Goal: Task Accomplishment & Management: Complete application form

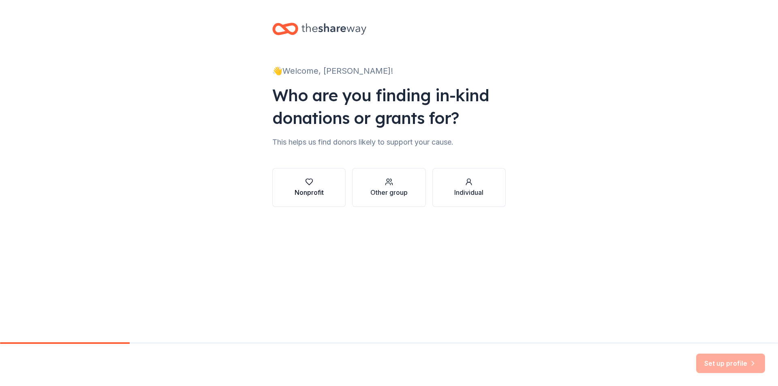
click at [313, 180] on icon "button" at bounding box center [309, 182] width 8 height 8
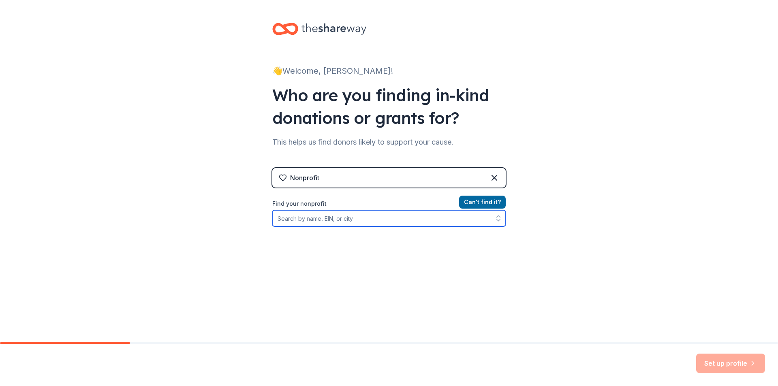
click at [317, 221] on input "Find your nonprofit" at bounding box center [388, 218] width 233 height 16
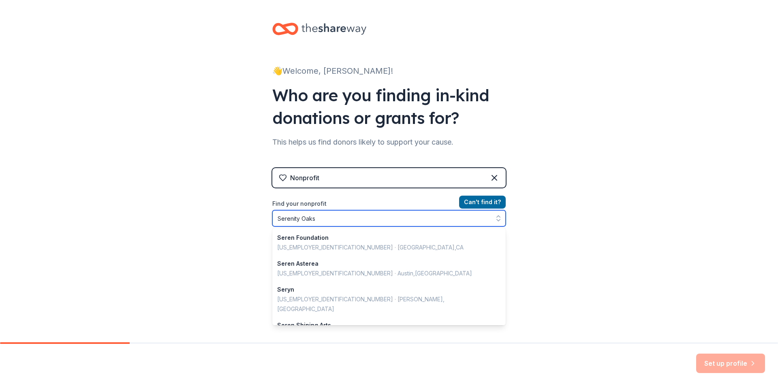
type input "Serenity Oaks"
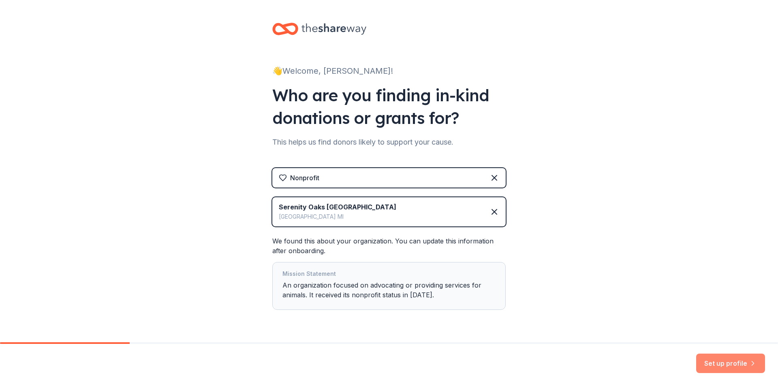
click at [707, 361] on button "Set up profile" at bounding box center [730, 363] width 69 height 19
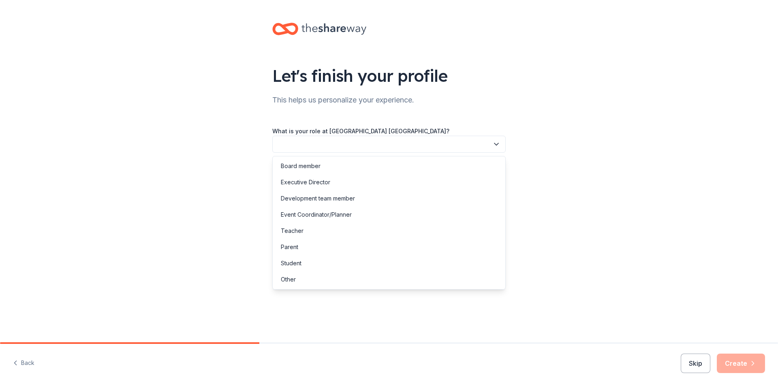
click at [323, 138] on button "button" at bounding box center [388, 144] width 233 height 17
click at [301, 216] on div "Event Coordinator/Planner" at bounding box center [316, 215] width 71 height 10
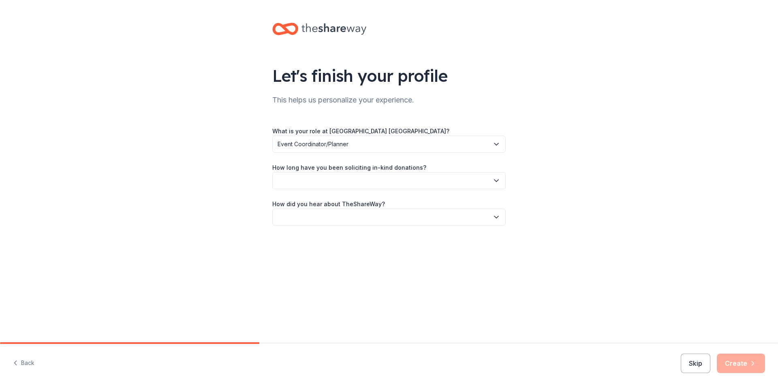
click at [302, 178] on button "button" at bounding box center [388, 180] width 233 height 17
click at [297, 218] on div "1 to 2 years" at bounding box center [296, 219] width 30 height 10
click at [297, 218] on button "button" at bounding box center [388, 217] width 233 height 17
click at [292, 301] on div "Other" at bounding box center [288, 304] width 15 height 10
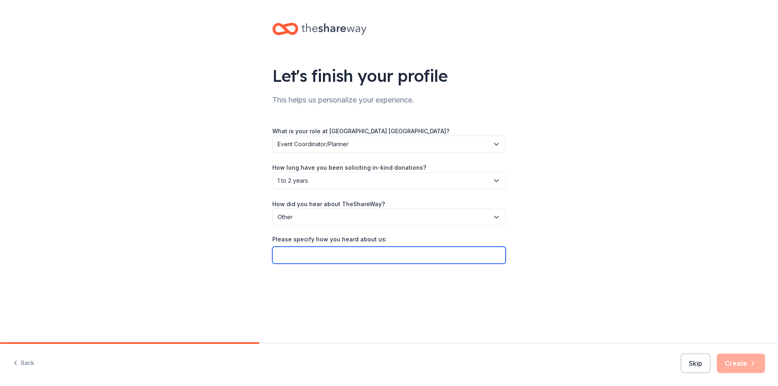
click at [301, 256] on input "Please specify how you heard about us:" at bounding box center [388, 255] width 233 height 17
type input "Used when I was planning school fundraiser"
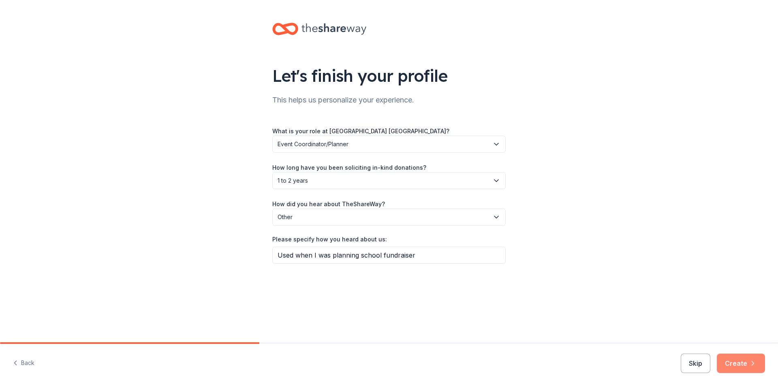
click at [730, 360] on button "Create" at bounding box center [741, 363] width 48 height 19
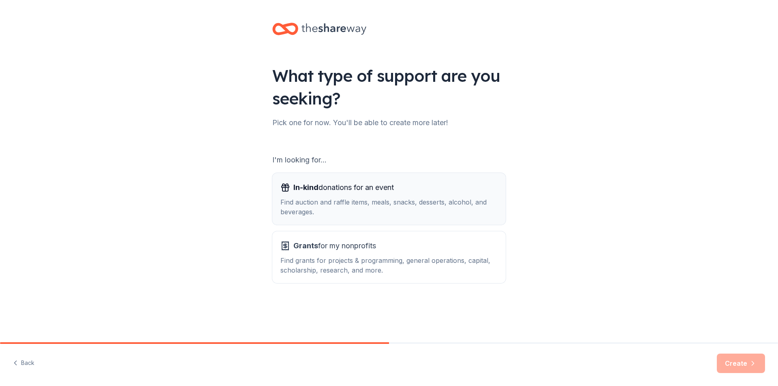
click at [311, 198] on div "Find auction and raffle items, meals, snacks, desserts, alcohol, and beverages." at bounding box center [388, 206] width 217 height 19
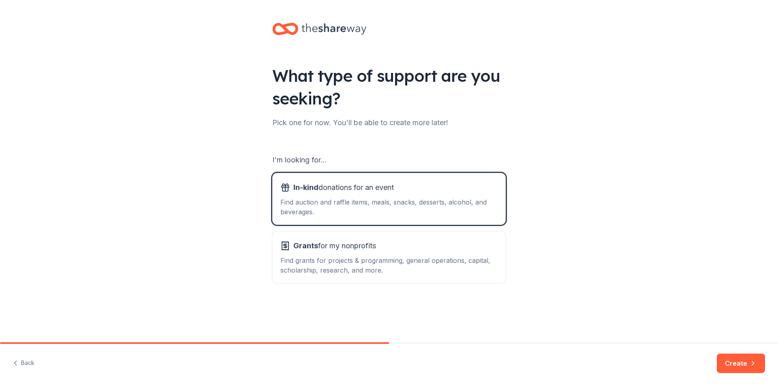
click at [733, 363] on button "Create" at bounding box center [741, 363] width 48 height 19
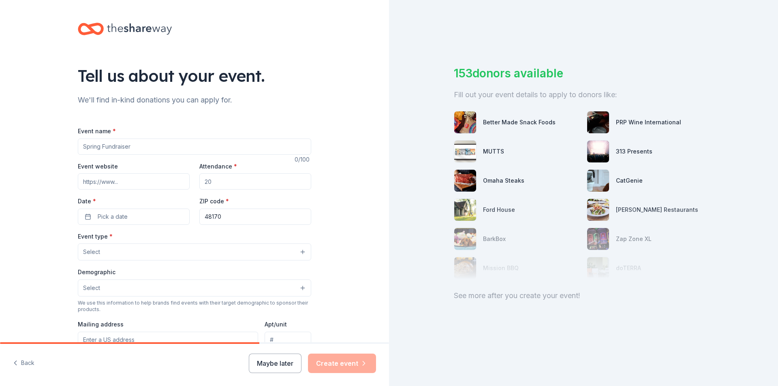
drag, startPoint x: 139, startPoint y: 145, endPoint x: 115, endPoint y: 154, distance: 26.3
click at [115, 154] on input "Event name *" at bounding box center [194, 147] width 233 height 16
click at [115, 152] on input "Event name *" at bounding box center [194, 147] width 233 height 16
type input "F"
type input "Annual Online Fundriaser"
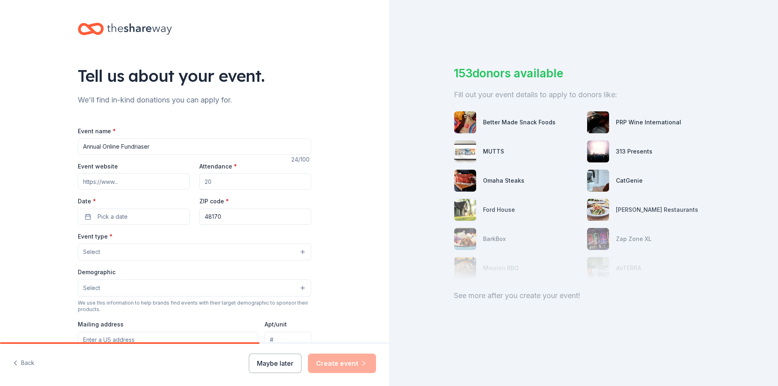
click at [131, 182] on input "Event website" at bounding box center [134, 181] width 112 height 16
type input "[DOMAIN_NAME]"
click at [124, 216] on span "Pick a date" at bounding box center [113, 217] width 30 height 10
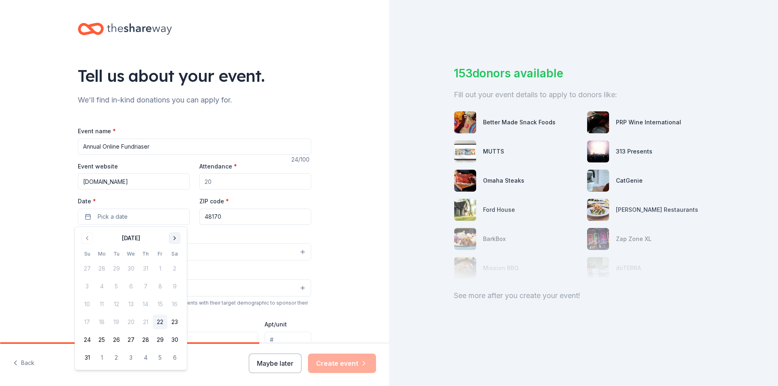
click at [175, 237] on button "Go to next month" at bounding box center [174, 238] width 11 height 11
click at [132, 286] on button "8" at bounding box center [131, 286] width 15 height 15
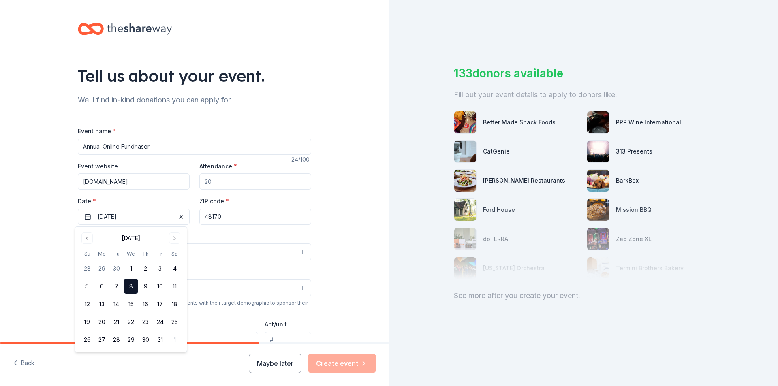
click at [223, 218] on input "48170" at bounding box center [255, 217] width 112 height 16
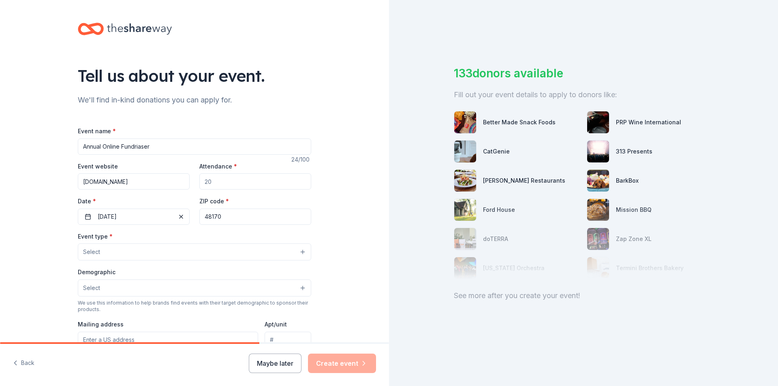
click at [200, 248] on button "Select" at bounding box center [194, 252] width 233 height 17
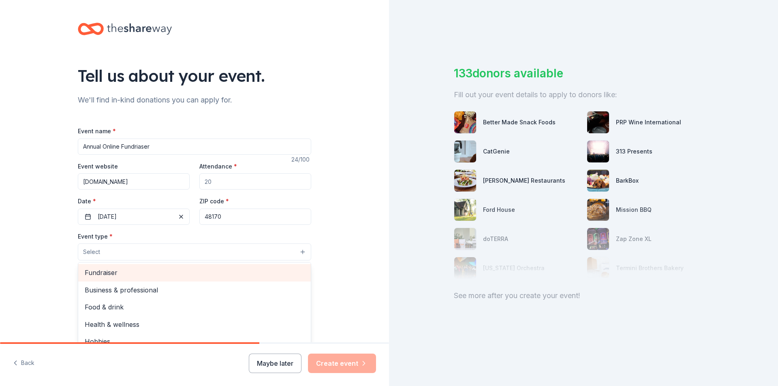
click at [129, 273] on span "Fundraiser" at bounding box center [195, 272] width 220 height 11
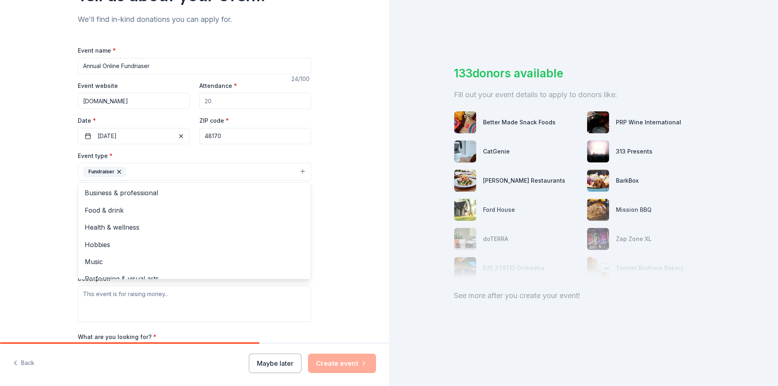
scroll to position [81, 0]
click at [38, 244] on div "Tell us about your event. We'll find in-kind donations you can apply for. Event…" at bounding box center [194, 189] width 389 height 540
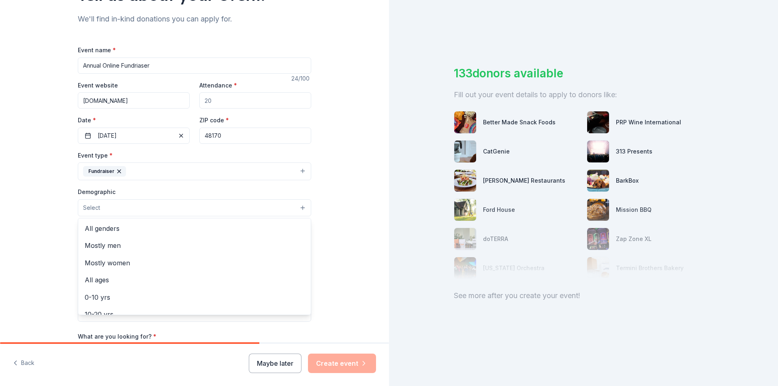
click at [90, 209] on span "Select" at bounding box center [91, 208] width 17 height 10
click at [98, 226] on span "All genders" at bounding box center [195, 228] width 220 height 11
click at [33, 205] on div "Tell us about your event. We'll find in-kind donations you can apply for. Event…" at bounding box center [194, 189] width 389 height 541
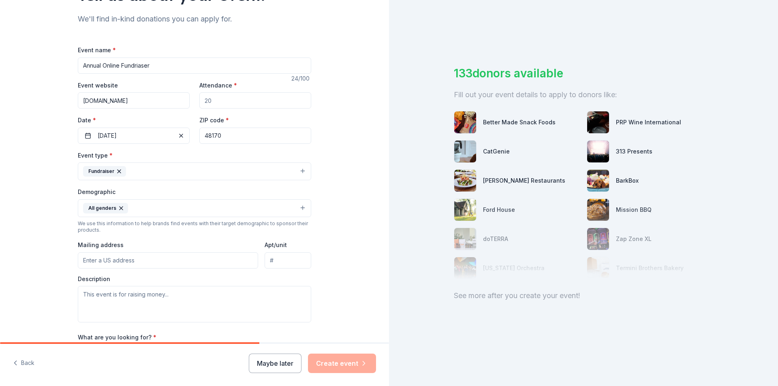
click at [105, 263] on input "Mailing address" at bounding box center [168, 260] width 180 height 16
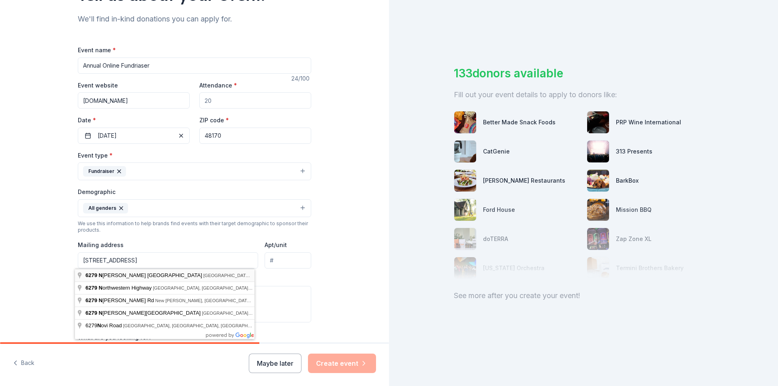
type input "6279 North Territorial Road, Plymouth, MI, 48170"
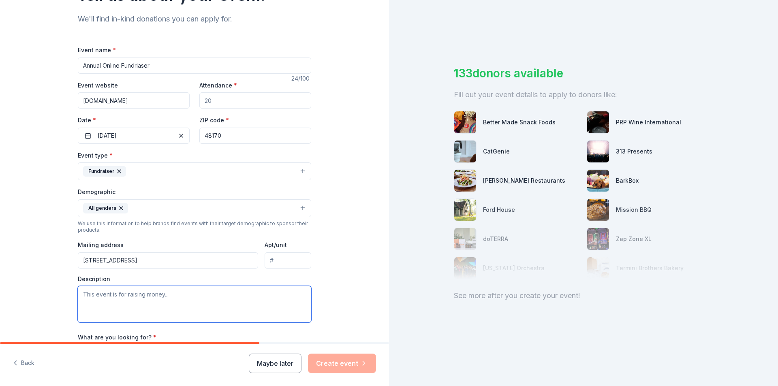
click at [102, 293] on textarea at bounding box center [194, 304] width 233 height 36
drag, startPoint x: 216, startPoint y: 100, endPoint x: 189, endPoint y: 93, distance: 28.1
click at [189, 93] on div "Event website www.serenityoaksequinesanctuary.com Attendance * Date * 10/08/202…" at bounding box center [194, 112] width 233 height 64
click at [234, 107] on input "Attendance *" at bounding box center [255, 100] width 112 height 16
type input "4"
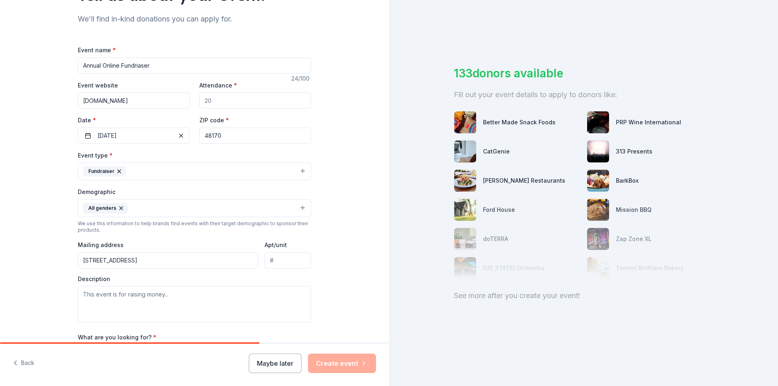
type input "5"
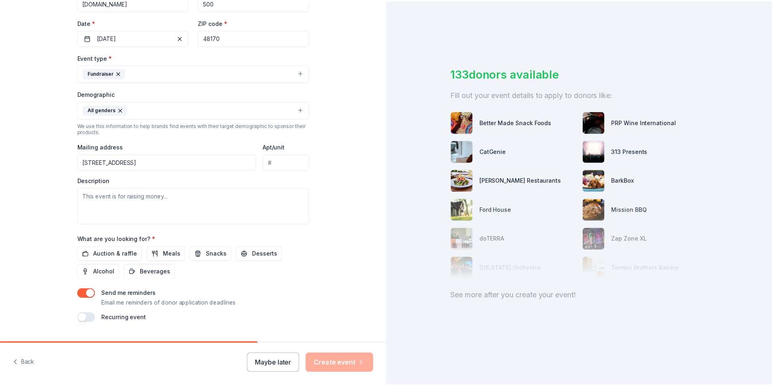
scroll to position [199, 0]
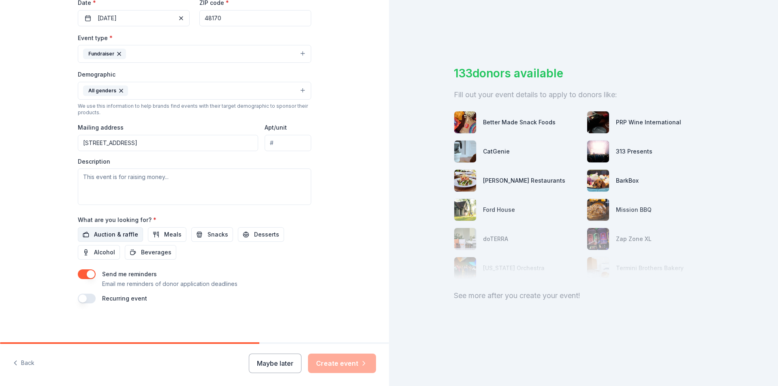
type input "500"
click at [104, 235] on span "Auction & raffle" at bounding box center [116, 235] width 44 height 10
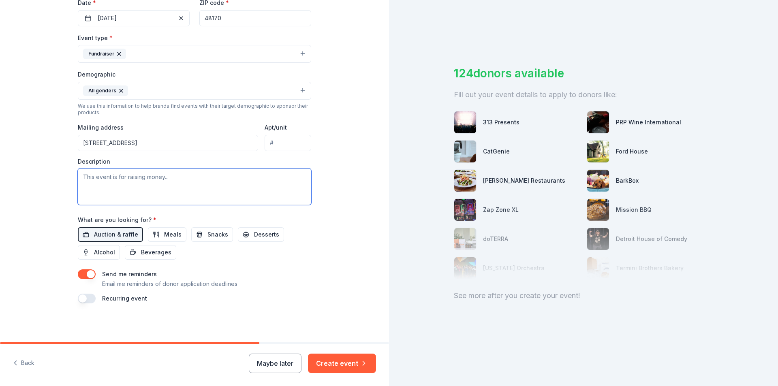
click at [103, 182] on textarea at bounding box center [194, 187] width 233 height 36
type textarea "A"
click at [109, 186] on textarea "To raise funds to cover costs for our rescued Off Track Thoroughbreds for vacci…" at bounding box center [194, 187] width 233 height 36
click at [109, 187] on textarea "To raise funds to cover costs for our rescued Off Track Thoroughbreds for vacci…" at bounding box center [194, 187] width 233 height 36
click at [108, 187] on textarea "To raise funds to cover costs for our rescued Off Track Thoroughbreds for vacci…" at bounding box center [194, 187] width 233 height 36
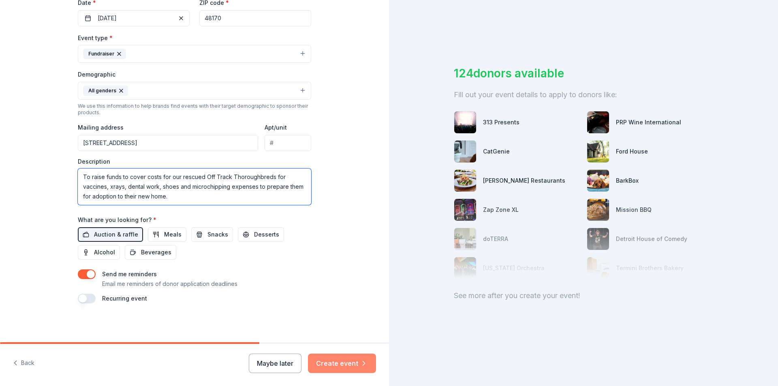
type textarea "To raise funds to cover costs for our rescued Off Track Thoroughbreds for vacci…"
click at [338, 367] on button "Create event" at bounding box center [342, 363] width 68 height 19
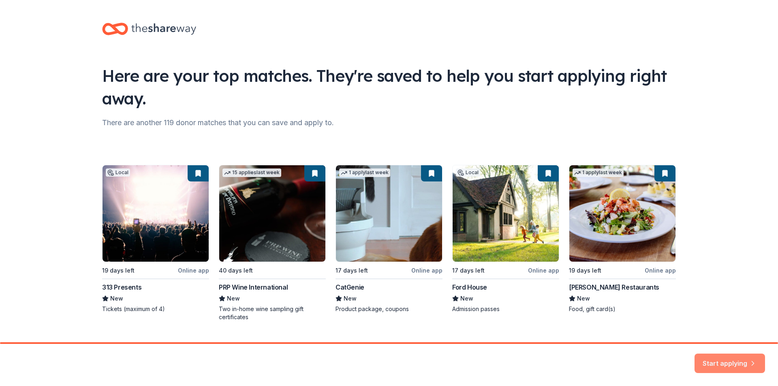
click at [739, 359] on button "Start applying" at bounding box center [730, 358] width 71 height 19
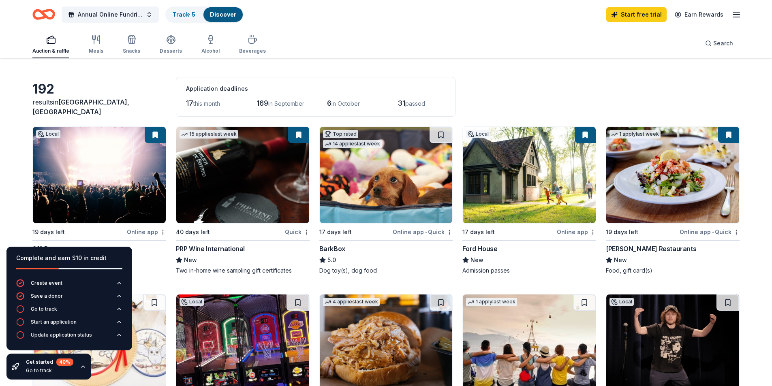
scroll to position [41, 0]
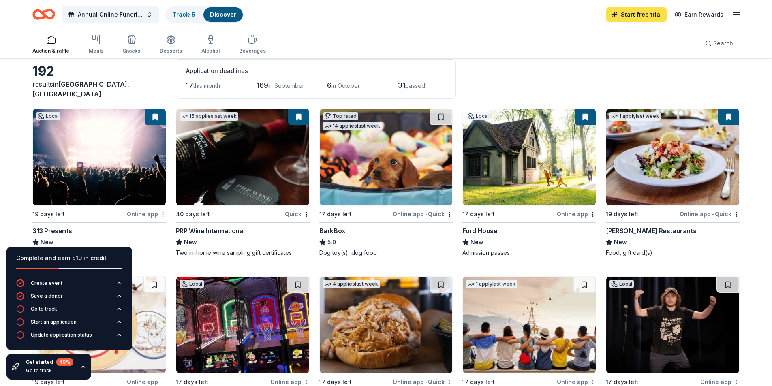
click at [628, 16] on link "Start free trial" at bounding box center [636, 14] width 60 height 15
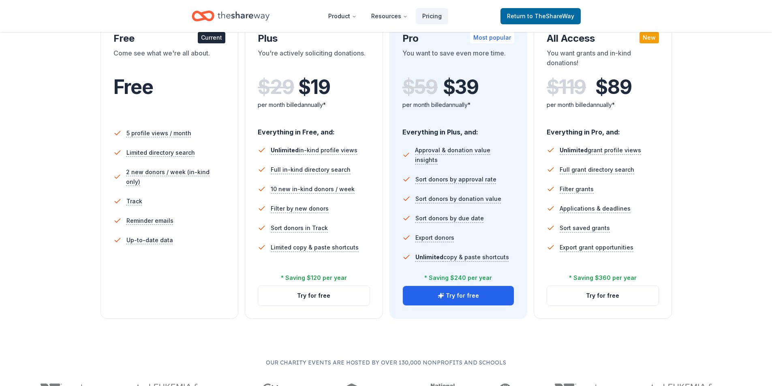
scroll to position [162, 0]
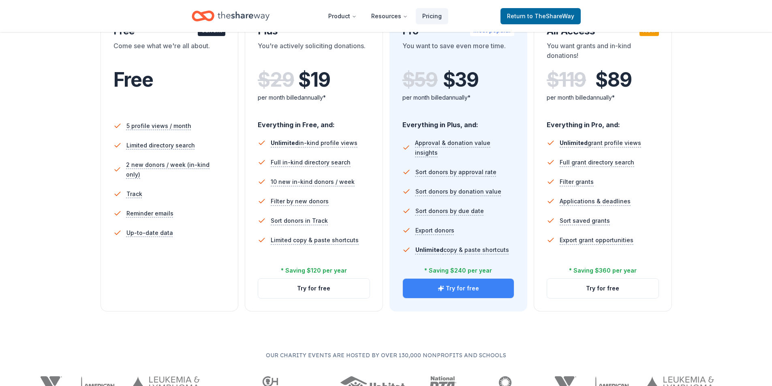
click at [463, 292] on button "Try for free" at bounding box center [458, 288] width 111 height 19
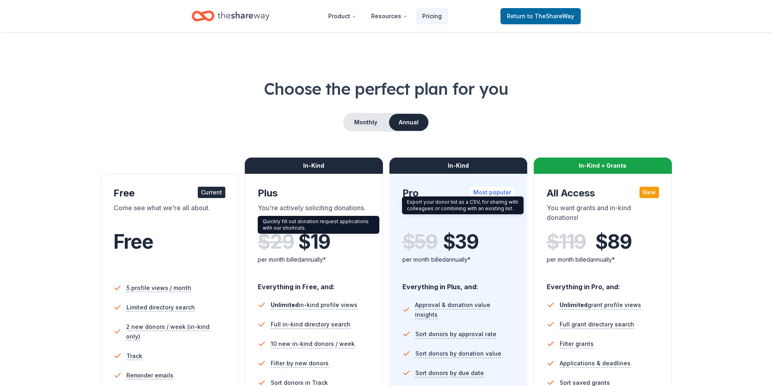
scroll to position [162, 0]
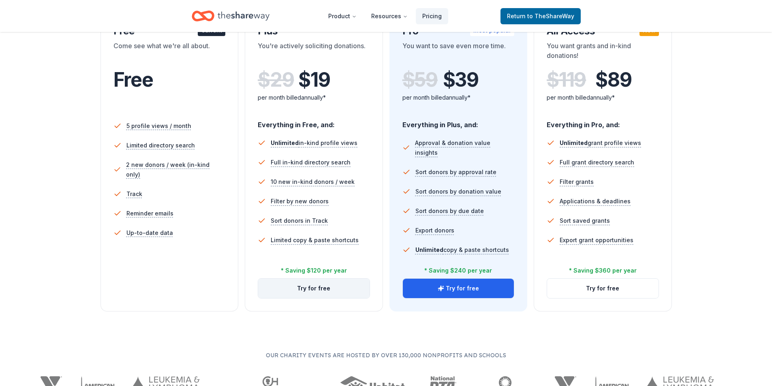
click at [315, 286] on button "Try for free" at bounding box center [313, 288] width 111 height 19
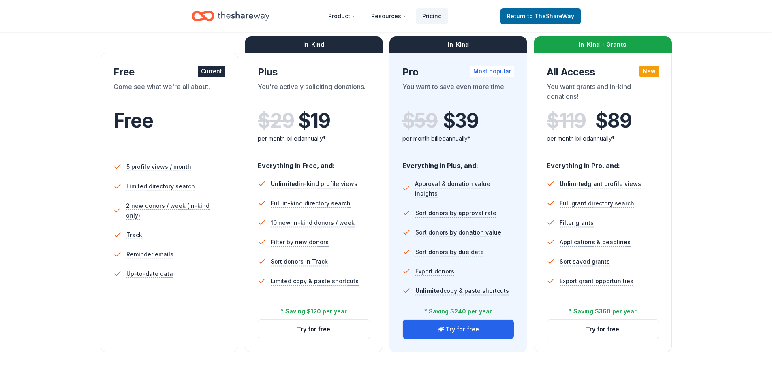
scroll to position [41, 0]
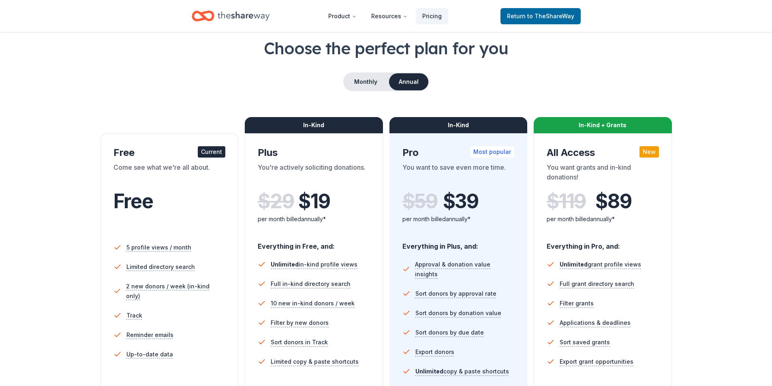
click at [211, 152] on div "Current" at bounding box center [212, 151] width 28 height 11
click at [519, 19] on span "Return to TheShareWay" at bounding box center [540, 16] width 67 height 10
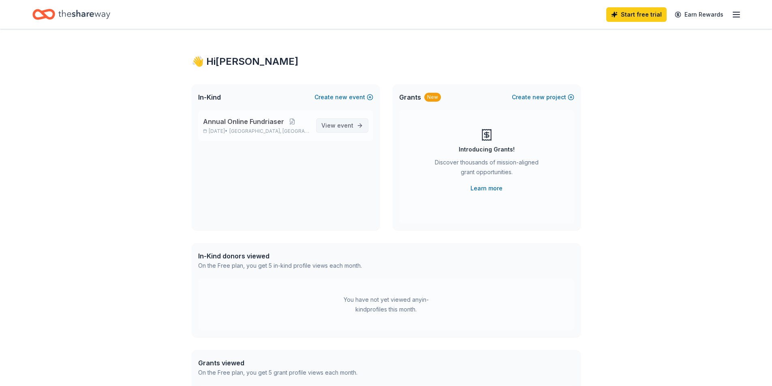
click at [342, 126] on span "event" at bounding box center [345, 125] width 16 height 7
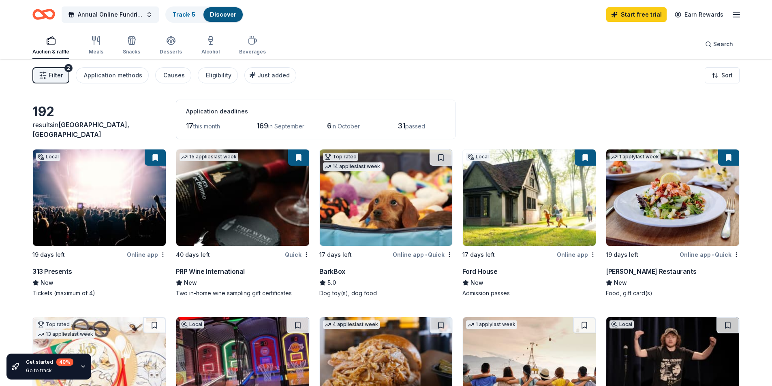
click at [77, 187] on img at bounding box center [99, 198] width 133 height 96
click at [361, 214] on img at bounding box center [386, 198] width 133 height 96
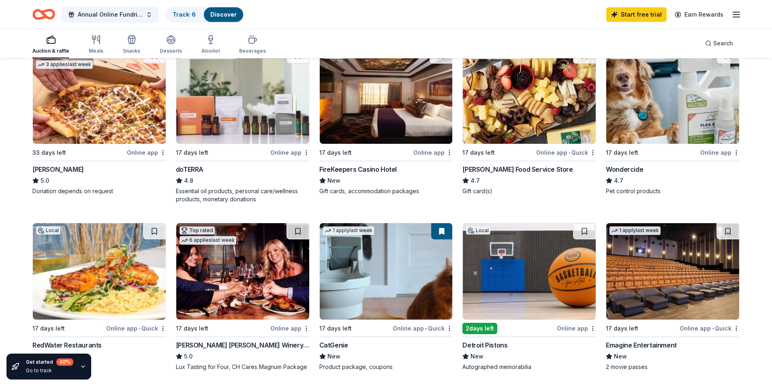
scroll to position [486, 0]
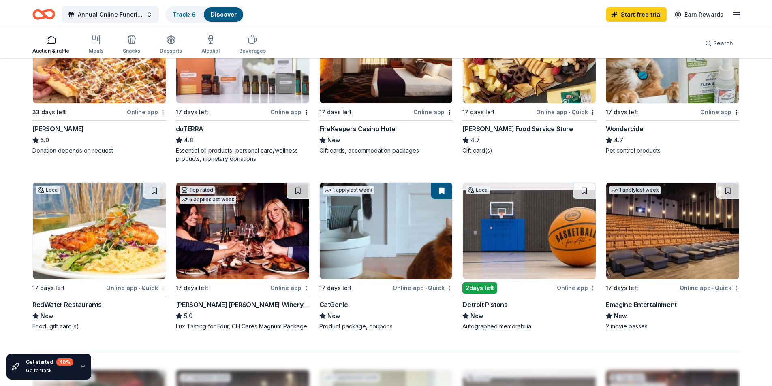
click at [667, 246] on img at bounding box center [672, 231] width 133 height 96
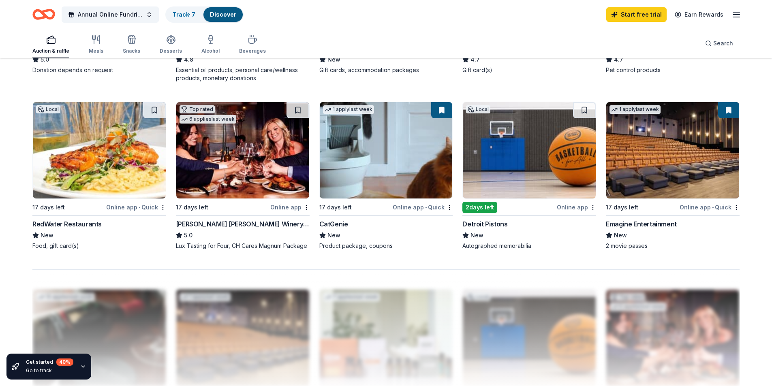
scroll to position [608, 0]
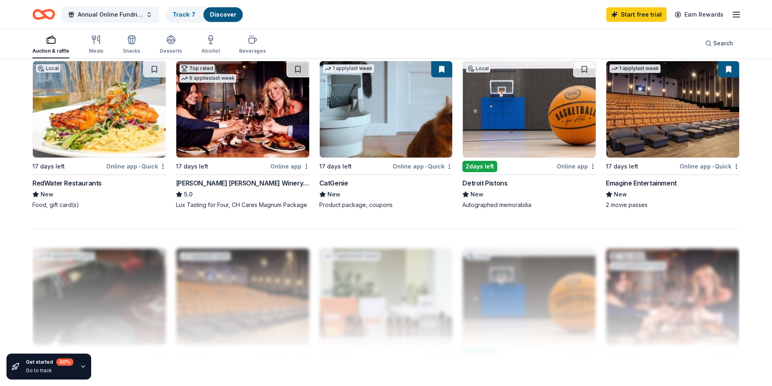
click at [367, 117] on img at bounding box center [386, 109] width 133 height 96
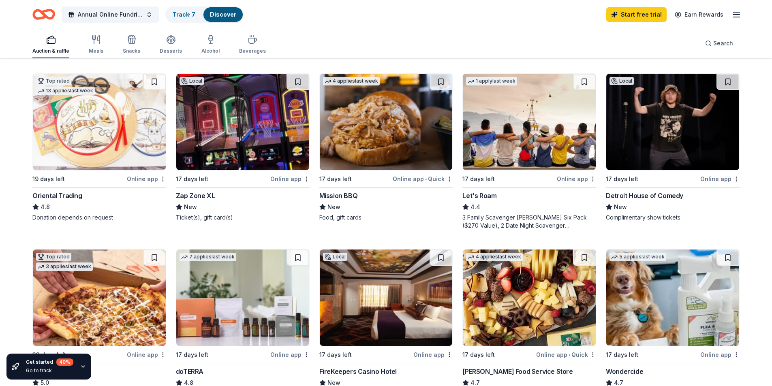
scroll to position [243, 0]
click at [233, 138] on img at bounding box center [242, 122] width 133 height 96
click at [514, 155] on img at bounding box center [529, 122] width 133 height 96
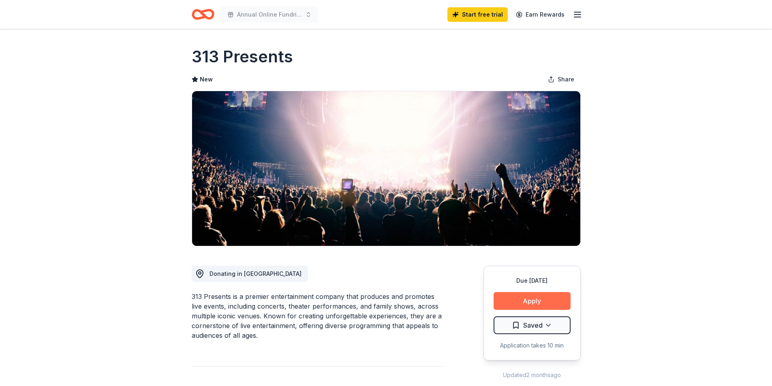
click at [514, 301] on button "Apply" at bounding box center [532, 301] width 77 height 18
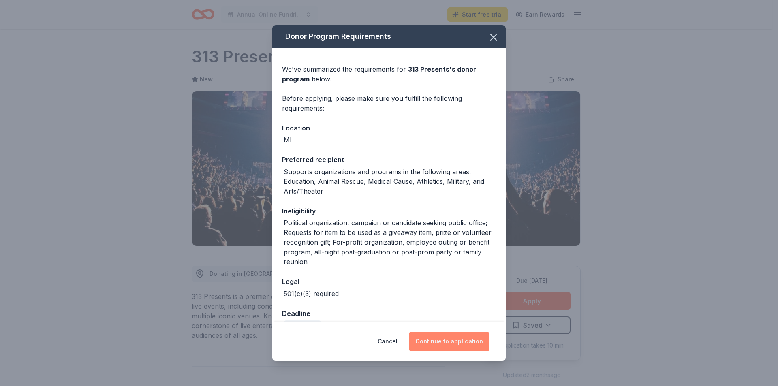
click at [432, 342] on button "Continue to application" at bounding box center [449, 341] width 81 height 19
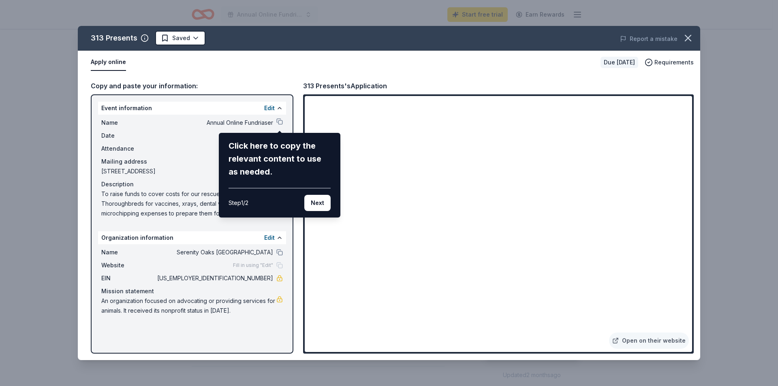
click at [279, 121] on div "313 Presents Saved Report a mistake Apply online Due in 19 days Requirements Co…" at bounding box center [389, 193] width 622 height 334
click at [312, 201] on button "Next" at bounding box center [317, 203] width 26 height 16
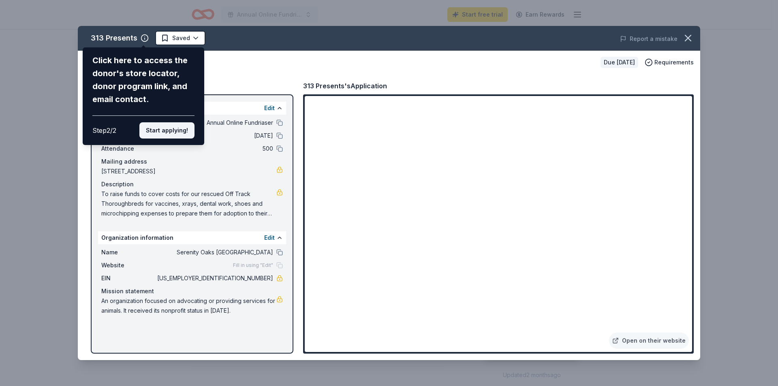
click at [158, 132] on button "Start applying!" at bounding box center [166, 130] width 55 height 16
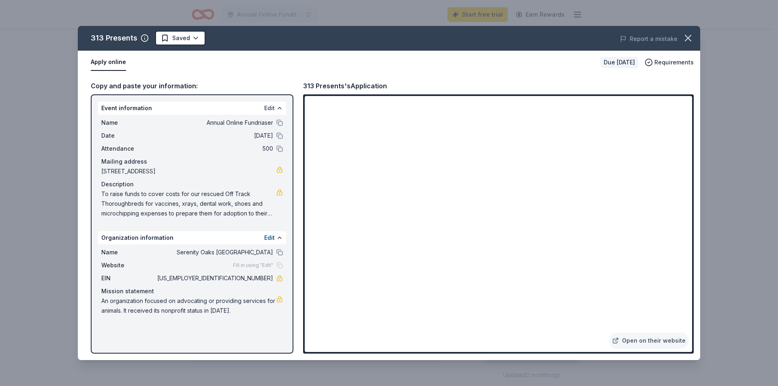
click at [268, 107] on button "Edit" at bounding box center [269, 108] width 11 height 10
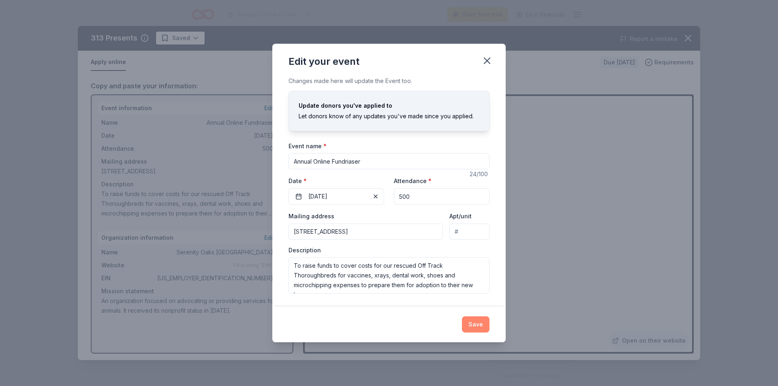
click at [481, 326] on button "Save" at bounding box center [476, 324] width 28 height 16
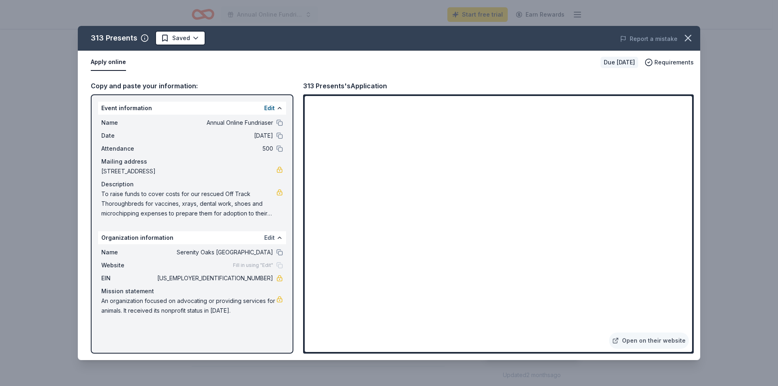
click at [267, 239] on button "Edit" at bounding box center [269, 238] width 11 height 10
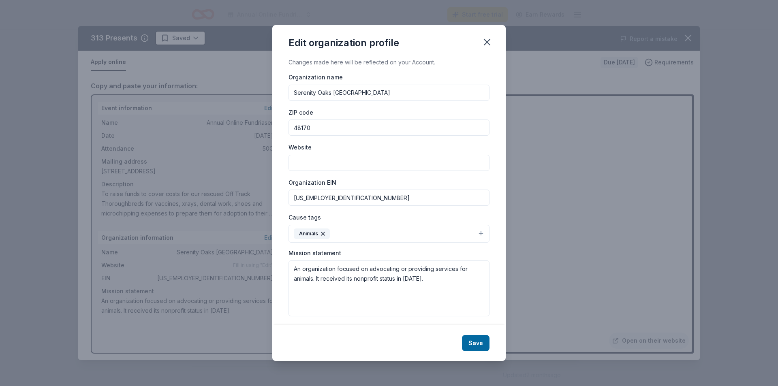
click at [315, 161] on input "Website" at bounding box center [388, 163] width 201 height 16
type input "[DOMAIN_NAME]"
click at [427, 278] on textarea "An organization focused on advocating or providing services for animals. It rec…" at bounding box center [388, 289] width 201 height 56
drag, startPoint x: 347, startPoint y: 288, endPoint x: 344, endPoint y: 259, distance: 28.5
click at [347, 286] on textarea "An organization focused on advocating or providing services for animals. It rec…" at bounding box center [388, 289] width 201 height 56
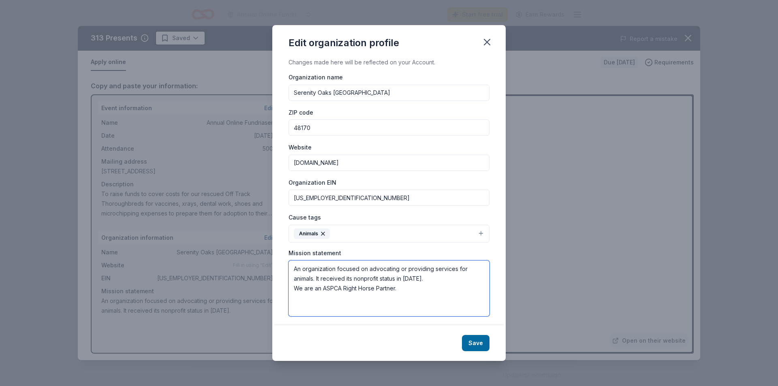
click at [433, 280] on textarea "An organization focused on advocating or providing services for animals. It rec…" at bounding box center [388, 289] width 201 height 56
drag, startPoint x: 293, startPoint y: 278, endPoint x: 314, endPoint y: 280, distance: 21.6
click at [314, 280] on textarea "An organization focused on advocating or providing services for animals. It rec…" at bounding box center [388, 289] width 201 height 56
click at [462, 276] on textarea "An organization focused on advocating or providing services for rescued horse a…" at bounding box center [388, 289] width 201 height 56
type textarea "An organization focused on advocating or providing services for rescued horse a…"
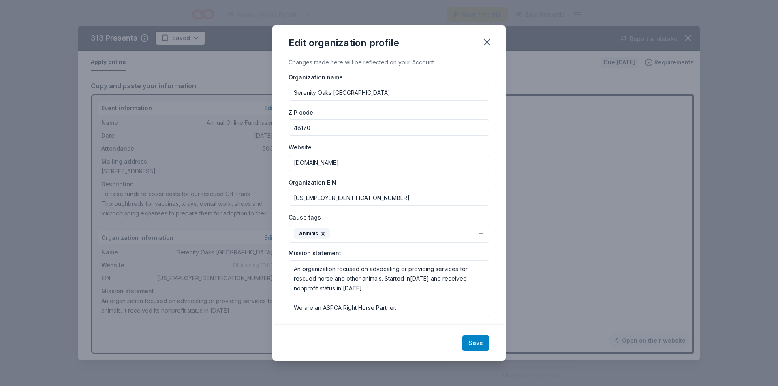
click at [472, 342] on button "Save" at bounding box center [476, 343] width 28 height 16
click at [354, 234] on button "Animals" at bounding box center [388, 234] width 201 height 18
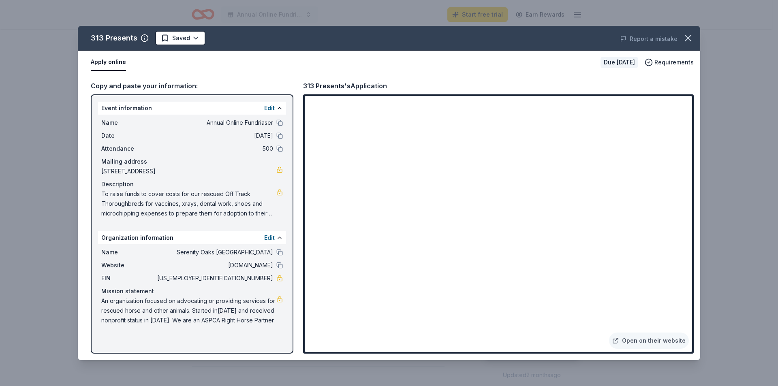
drag, startPoint x: 207, startPoint y: 124, endPoint x: 266, endPoint y: 128, distance: 59.3
click at [266, 128] on span "Annual Online Fundriaser" at bounding box center [215, 123] width 118 height 10
drag, startPoint x: 236, startPoint y: 278, endPoint x: 267, endPoint y: 280, distance: 30.5
click at [267, 280] on span "[US_EMPLOYER_IDENTIFICATION_NUMBER]" at bounding box center [215, 279] width 118 height 10
click at [165, 38] on html "Annual Online Fundriaser Start free trial Earn Rewards Due in 19 days Share 313…" at bounding box center [389, 193] width 778 height 386
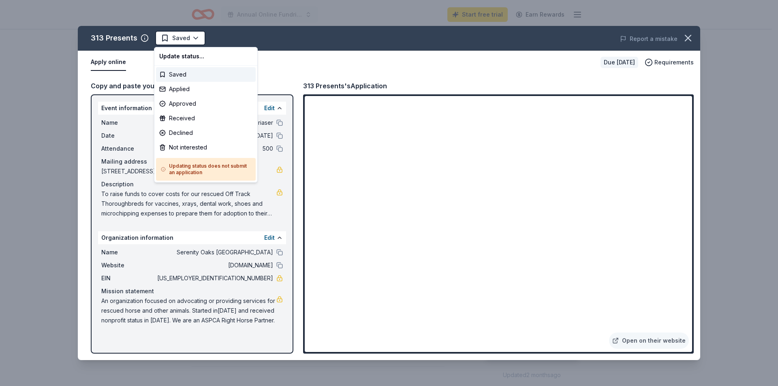
click at [41, 45] on html "Annual Online Fundriaser Start free trial Earn Rewards Due in 19 days Share 313…" at bounding box center [389, 193] width 778 height 386
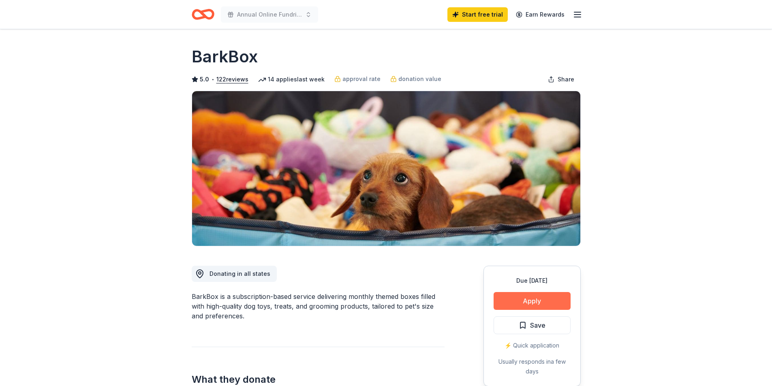
click at [512, 301] on button "Apply" at bounding box center [532, 301] width 77 height 18
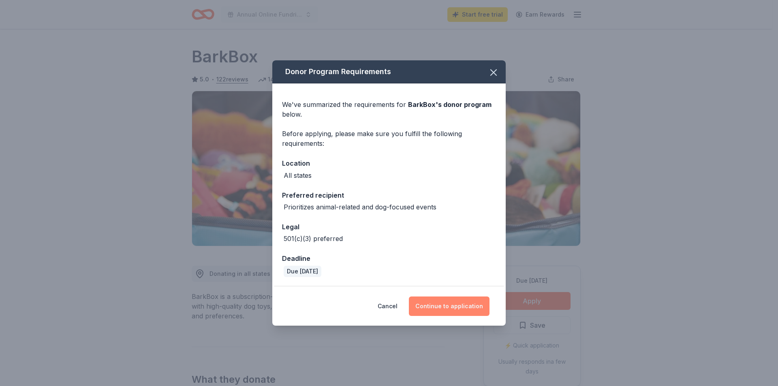
click at [433, 305] on button "Continue to application" at bounding box center [449, 306] width 81 height 19
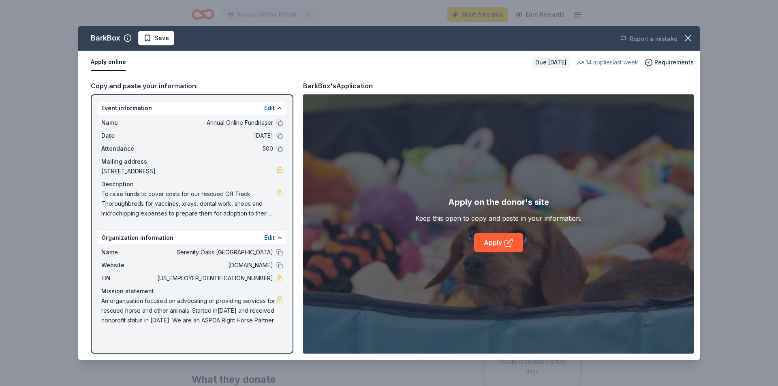
click at [239, 278] on span "[US_EMPLOYER_IDENTIFICATION_NUMBER]" at bounding box center [215, 279] width 118 height 10
click at [487, 242] on link "Apply" at bounding box center [498, 242] width 49 height 19
click at [146, 35] on span "Save" at bounding box center [156, 38] width 26 height 10
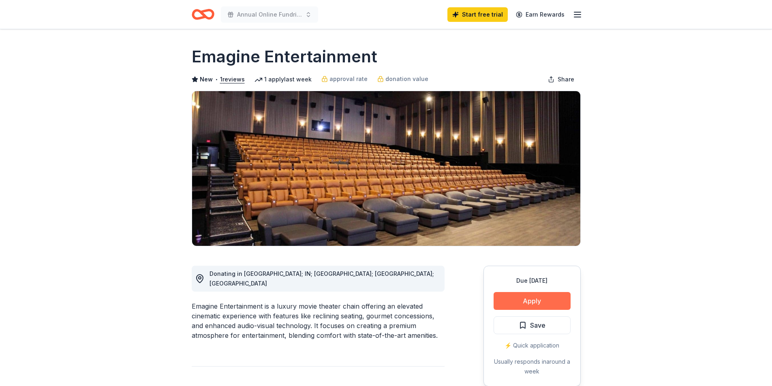
click at [532, 302] on button "Apply" at bounding box center [532, 301] width 77 height 18
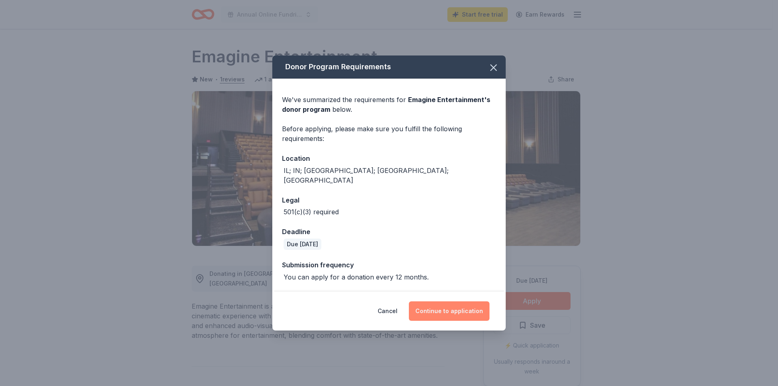
click at [457, 304] on button "Continue to application" at bounding box center [449, 310] width 81 height 19
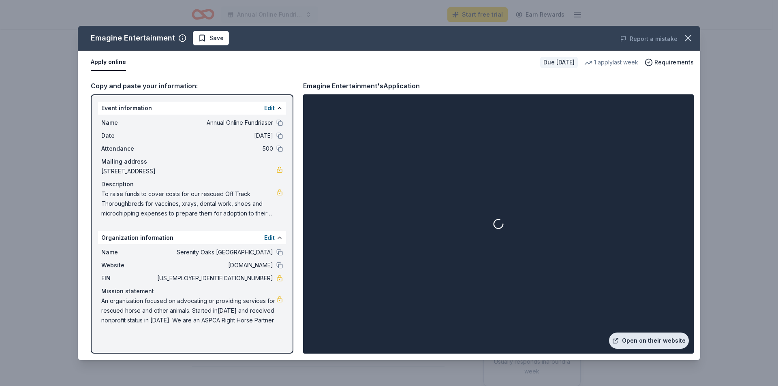
click at [645, 342] on link "Open on their website" at bounding box center [649, 341] width 80 height 16
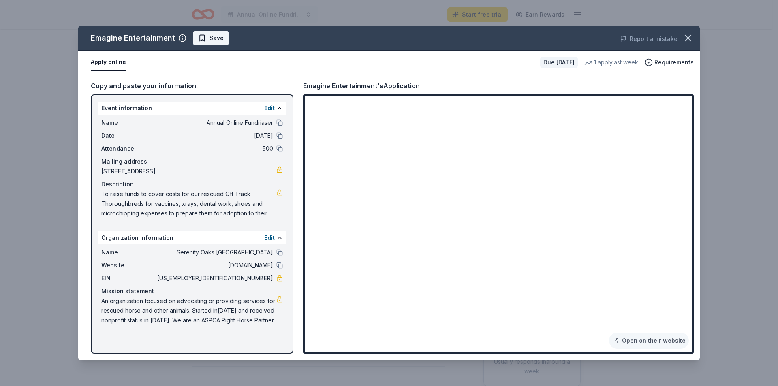
click at [213, 37] on span "Save" at bounding box center [216, 38] width 14 height 10
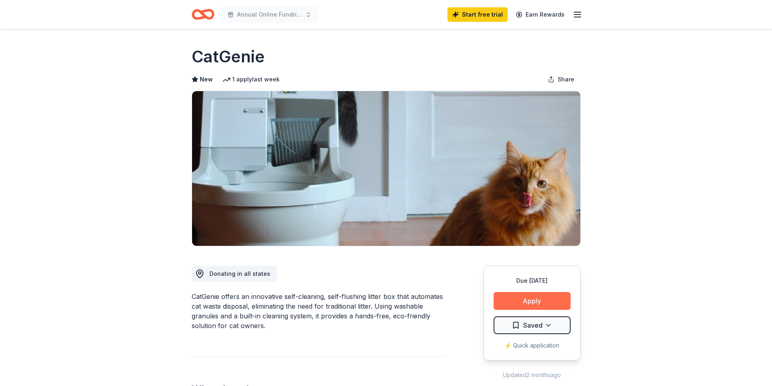
click at [532, 303] on button "Apply" at bounding box center [532, 301] width 77 height 18
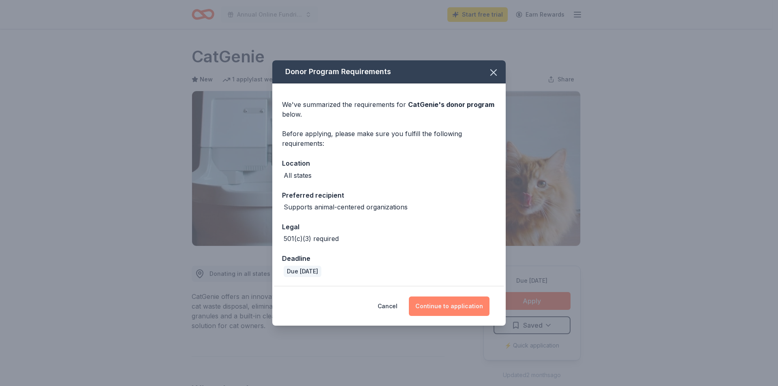
click at [444, 306] on button "Continue to application" at bounding box center [449, 306] width 81 height 19
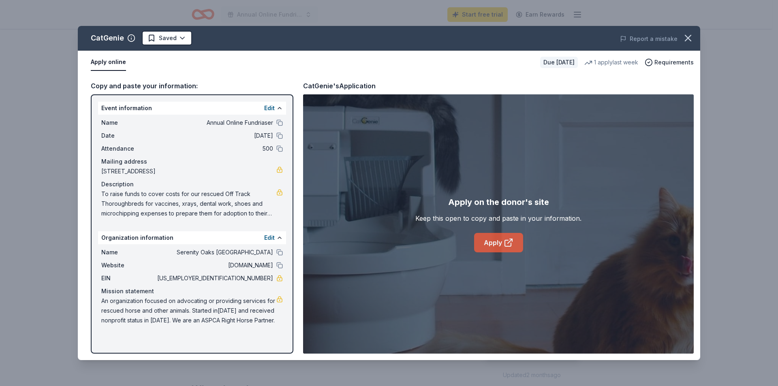
click at [484, 244] on link "Apply" at bounding box center [498, 242] width 49 height 19
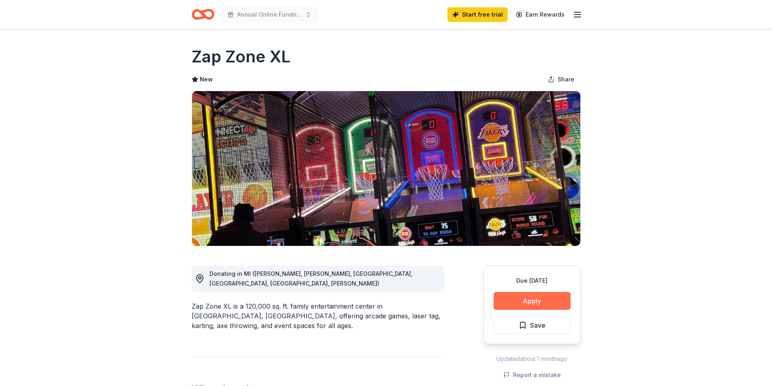
click at [548, 295] on button "Apply" at bounding box center [532, 301] width 77 height 18
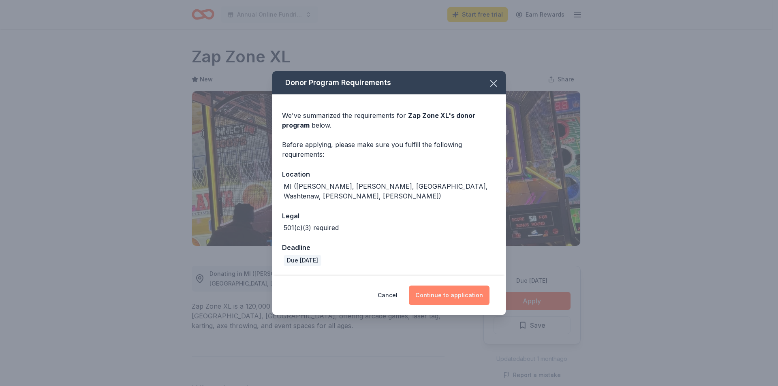
click at [456, 288] on button "Continue to application" at bounding box center [449, 295] width 81 height 19
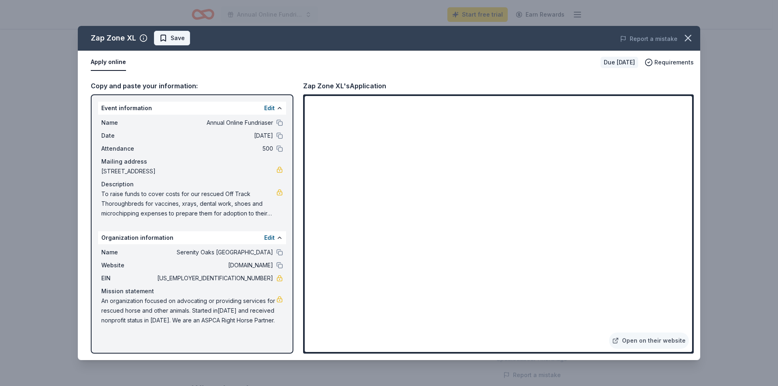
click at [171, 40] on span "Save" at bounding box center [178, 38] width 14 height 10
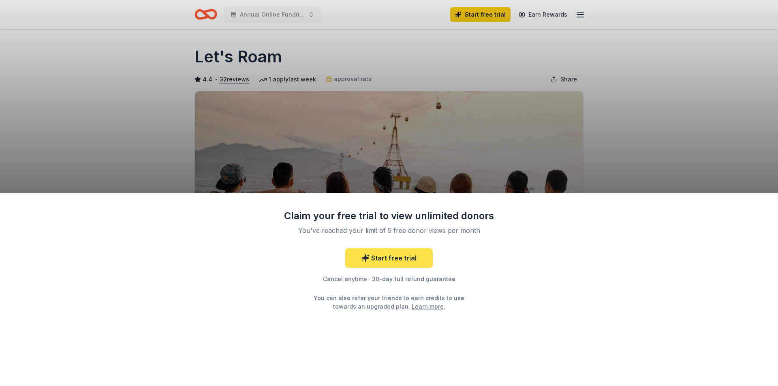
click at [399, 256] on link "Start free trial" at bounding box center [389, 257] width 88 height 19
